Goal: Download file/media

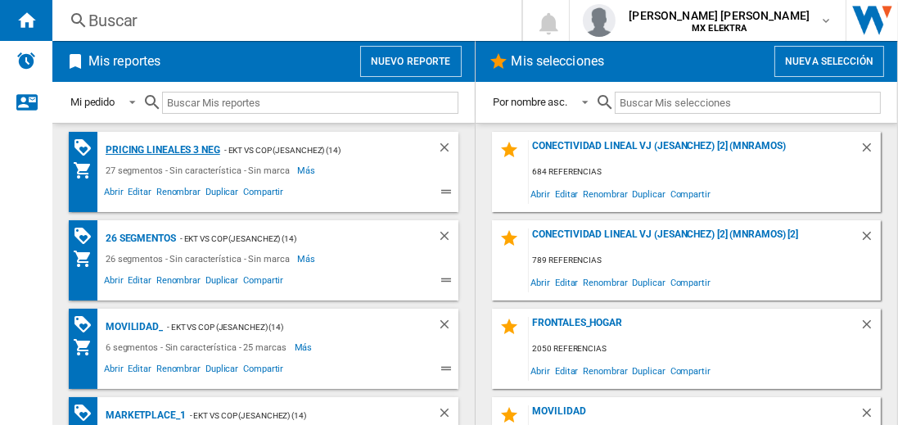
click at [162, 149] on div "Pricing lineales 3 neg" at bounding box center [161, 150] width 119 height 20
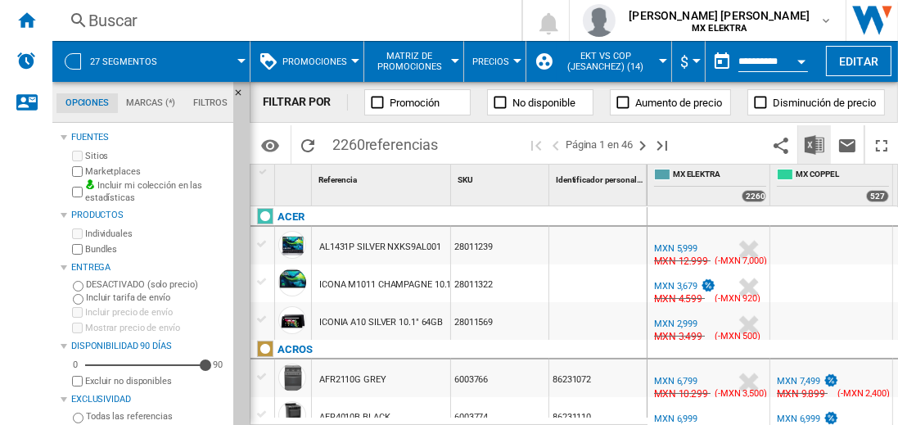
click at [816, 144] on img "Descargar en Excel" at bounding box center [815, 145] width 20 height 20
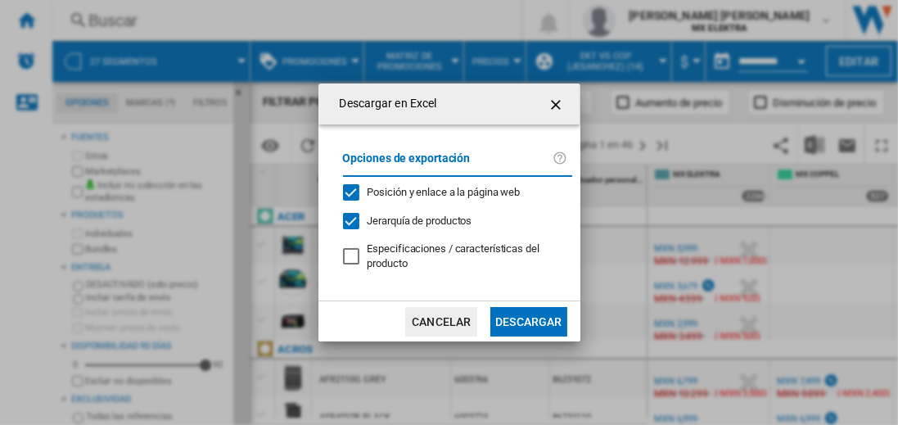
click at [528, 319] on button "Descargar" at bounding box center [528, 321] width 76 height 29
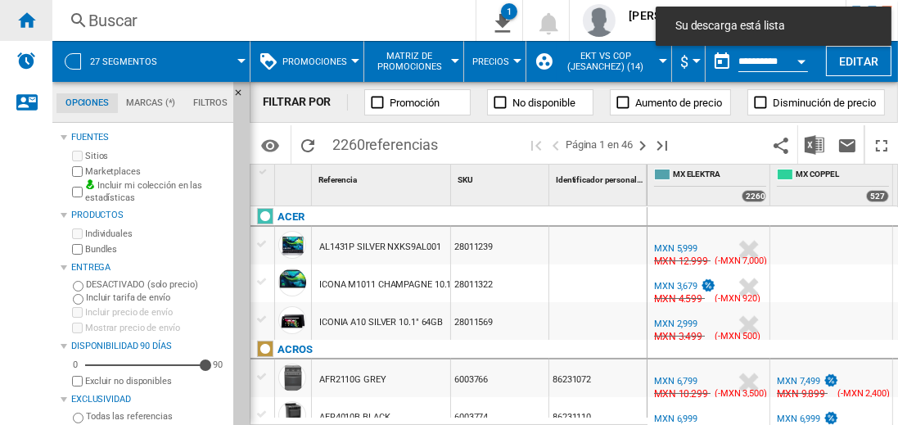
click at [26, 20] on ng-md-icon "Inicio" at bounding box center [26, 20] width 20 height 20
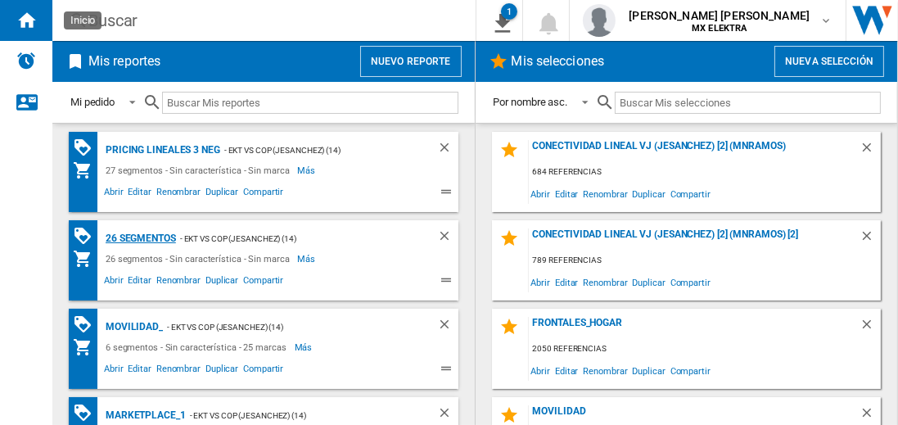
click at [142, 237] on div "26 segmentos" at bounding box center [139, 238] width 75 height 20
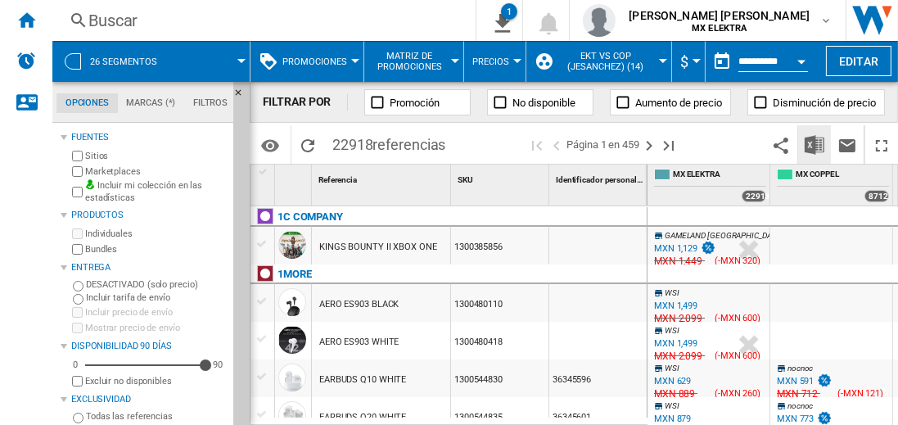
click at [816, 144] on img "Descargar en Excel" at bounding box center [815, 145] width 20 height 20
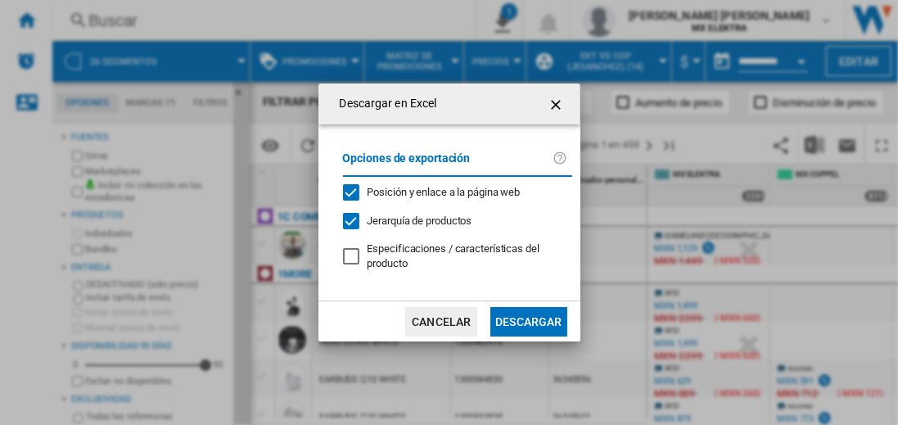
click at [528, 319] on button "Descargar" at bounding box center [528, 321] width 76 height 29
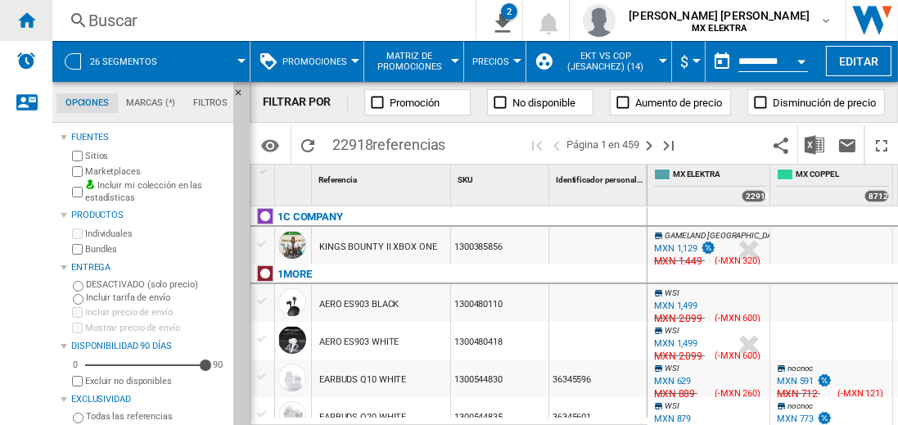
click at [26, 20] on ng-md-icon "Inicio" at bounding box center [26, 20] width 20 height 20
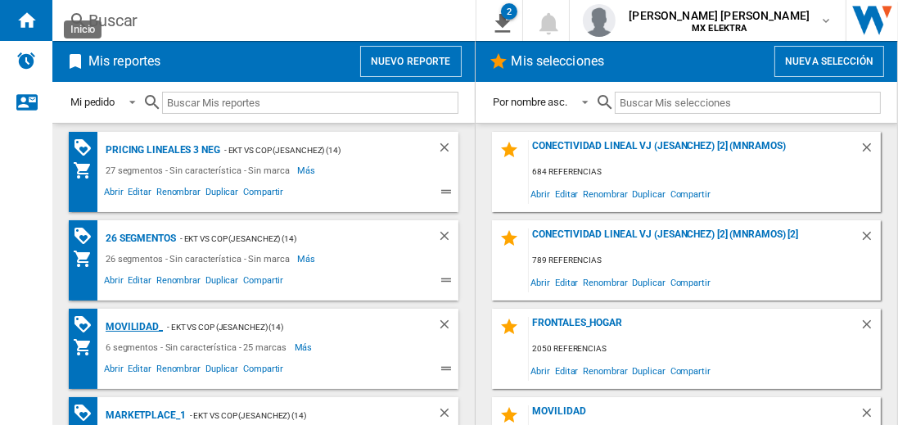
click at [131, 325] on div "MOVILIDAD_" at bounding box center [132, 327] width 61 height 20
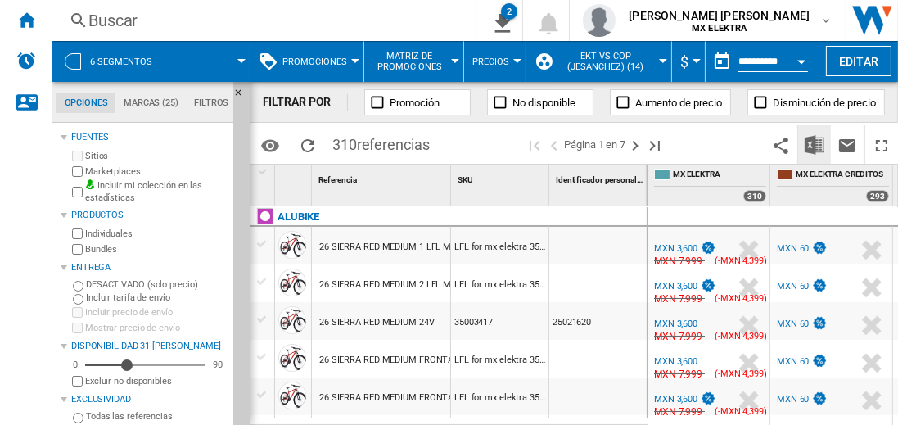
click at [816, 144] on img "Descargar en Excel" at bounding box center [815, 145] width 20 height 20
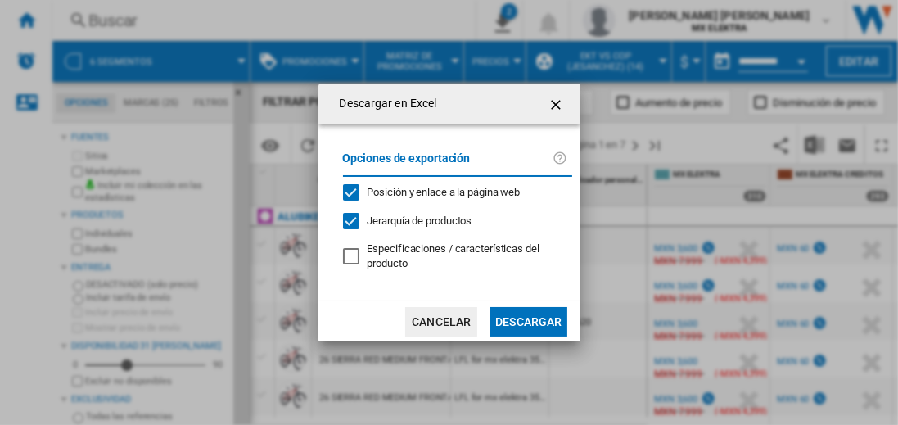
click at [528, 319] on button "Descargar" at bounding box center [528, 321] width 76 height 29
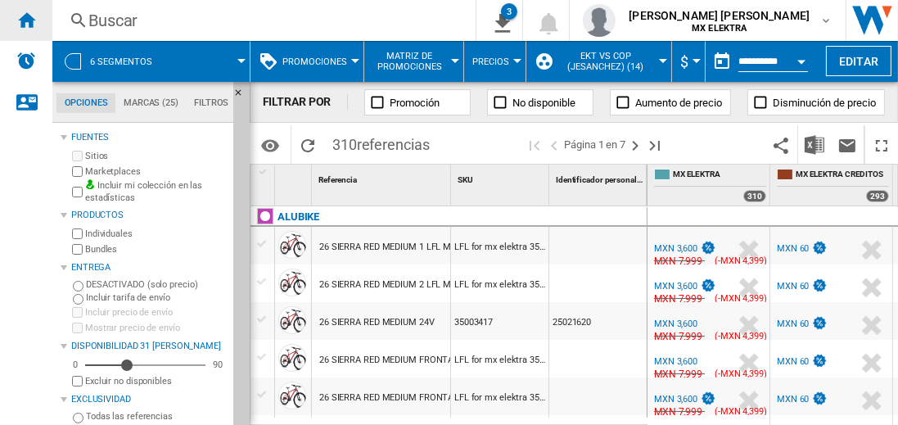
click at [26, 20] on ng-md-icon "Inicio" at bounding box center [26, 20] width 20 height 20
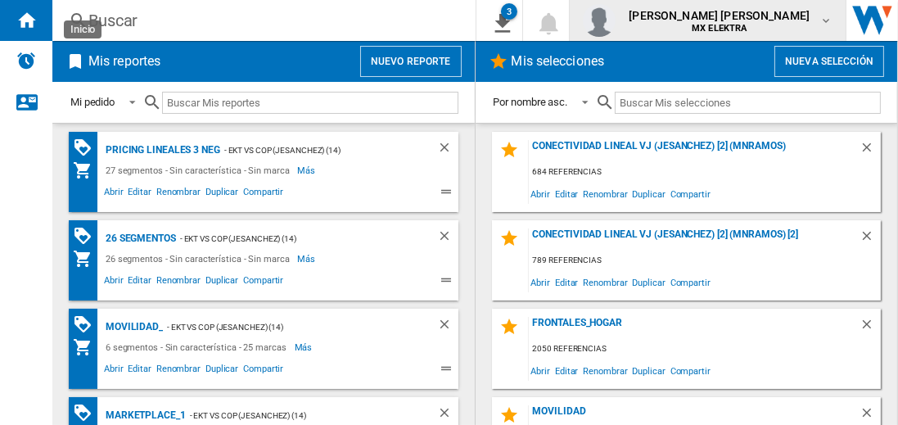
click at [735, 20] on span "juan carlos romero marta" at bounding box center [719, 15] width 181 height 16
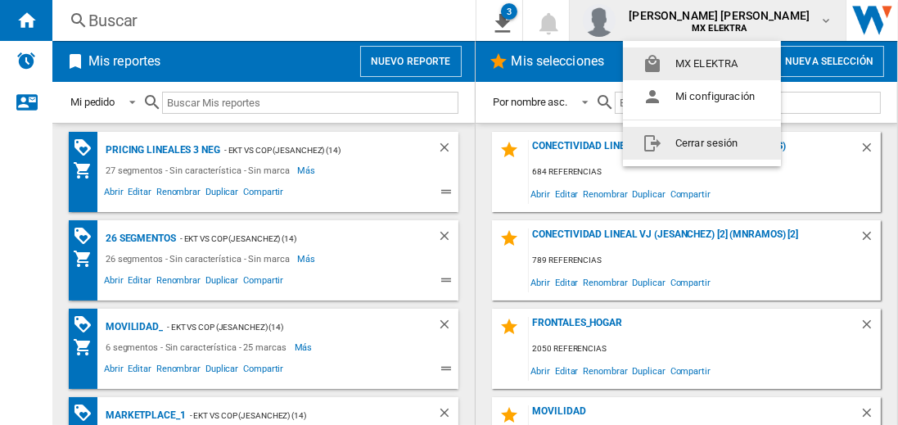
click at [702, 142] on button "Cerrar sesión" at bounding box center [702, 143] width 158 height 33
